Goal: Find specific page/section: Find specific page/section

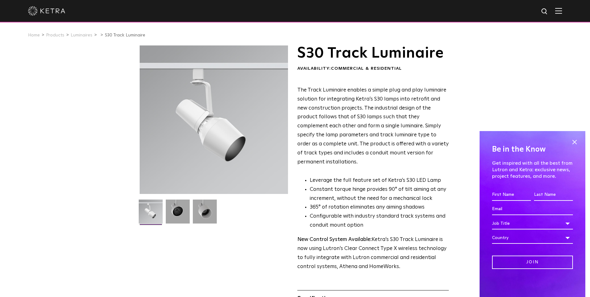
click at [561, 11] on img at bounding box center [558, 11] width 7 height 6
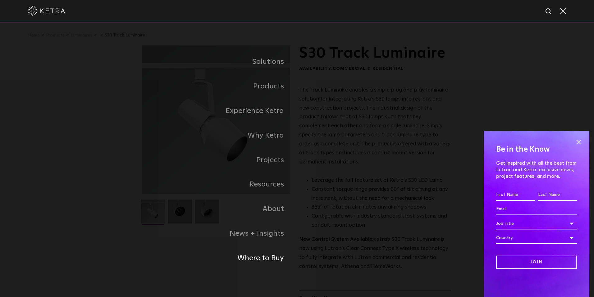
click at [251, 253] on link "Where to Buy" at bounding box center [219, 258] width 155 height 25
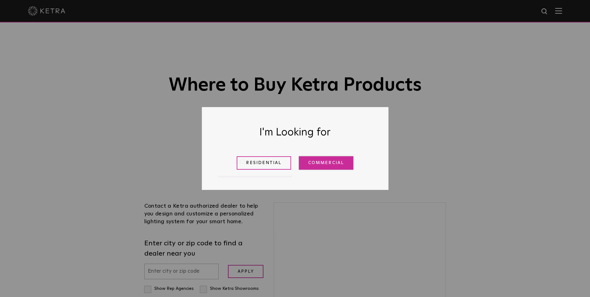
click at [316, 165] on link "Commercial" at bounding box center [326, 162] width 54 height 13
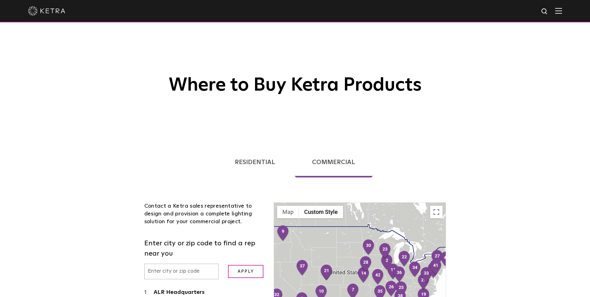
click at [198, 266] on input "text" at bounding box center [181, 271] width 75 height 16
type input "60007"
click at [228, 265] on input "Apply" at bounding box center [245, 271] width 35 height 13
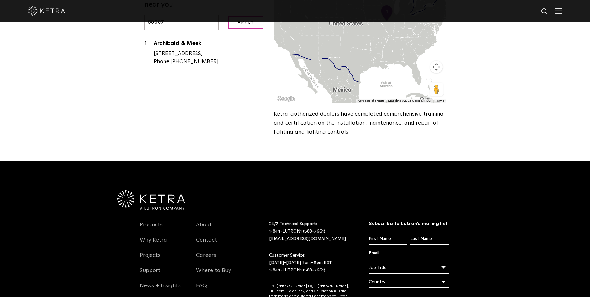
scroll to position [62, 0]
